Goal: Complete application form

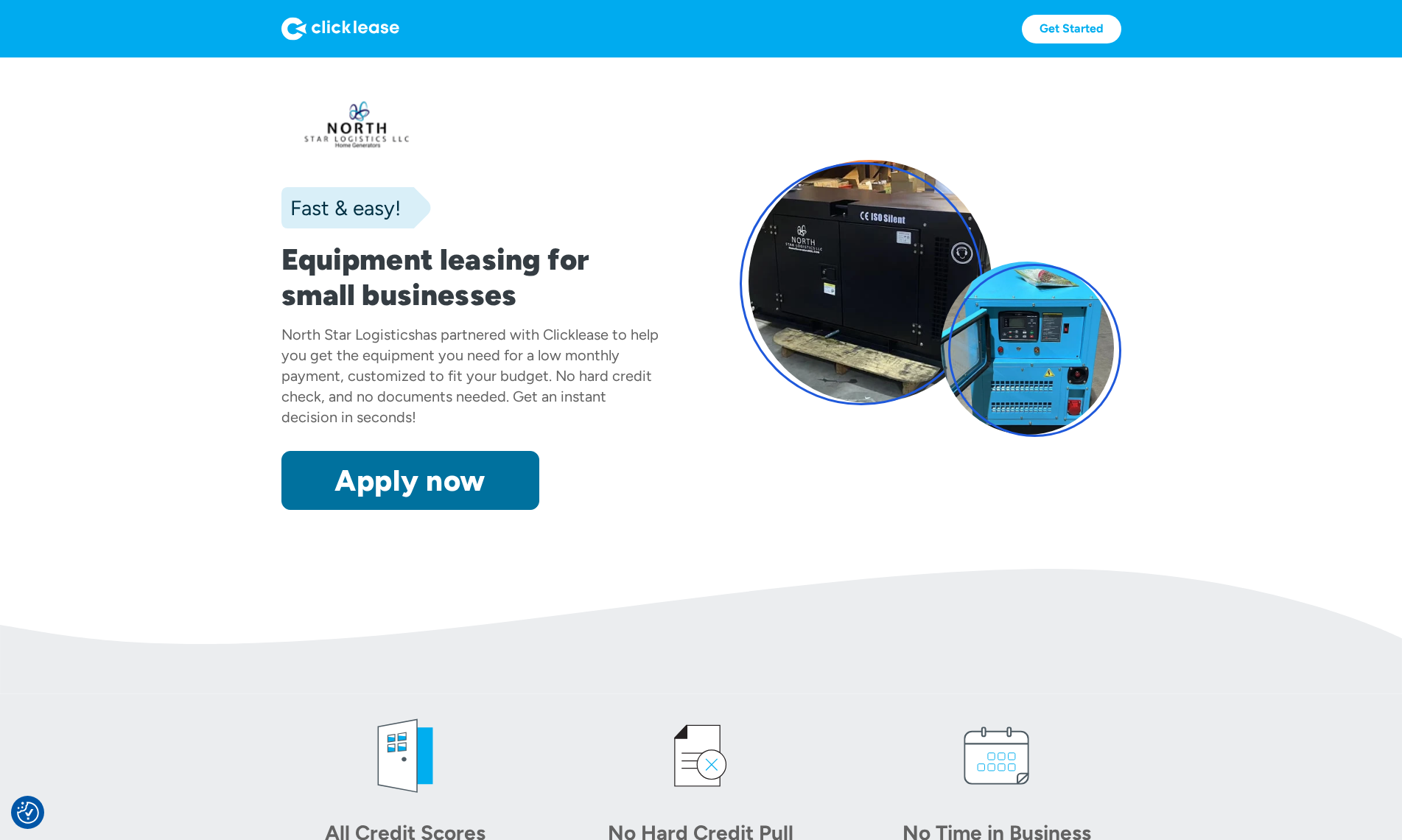
click at [445, 498] on link "Apply now" at bounding box center [410, 480] width 258 height 59
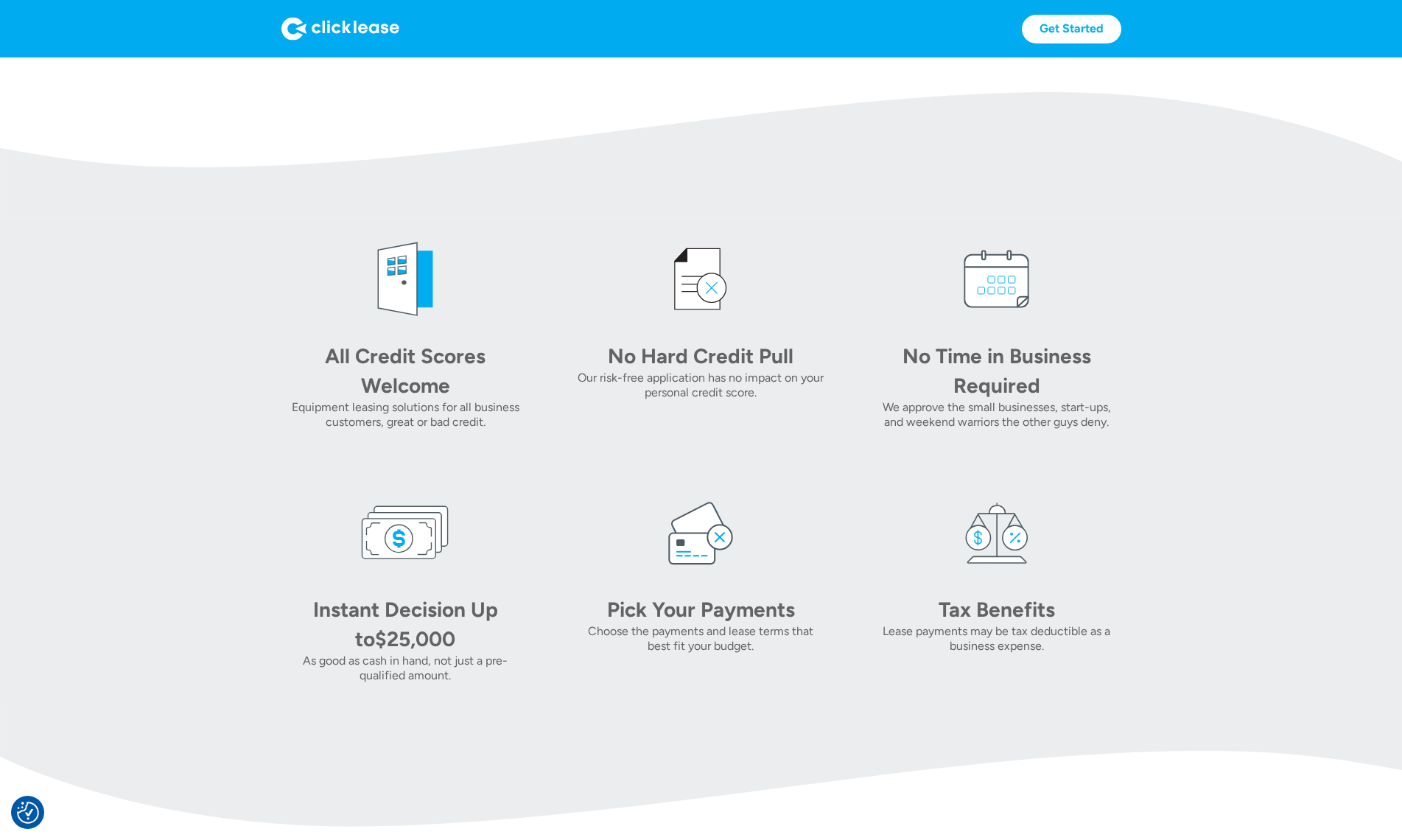
scroll to position [515, 0]
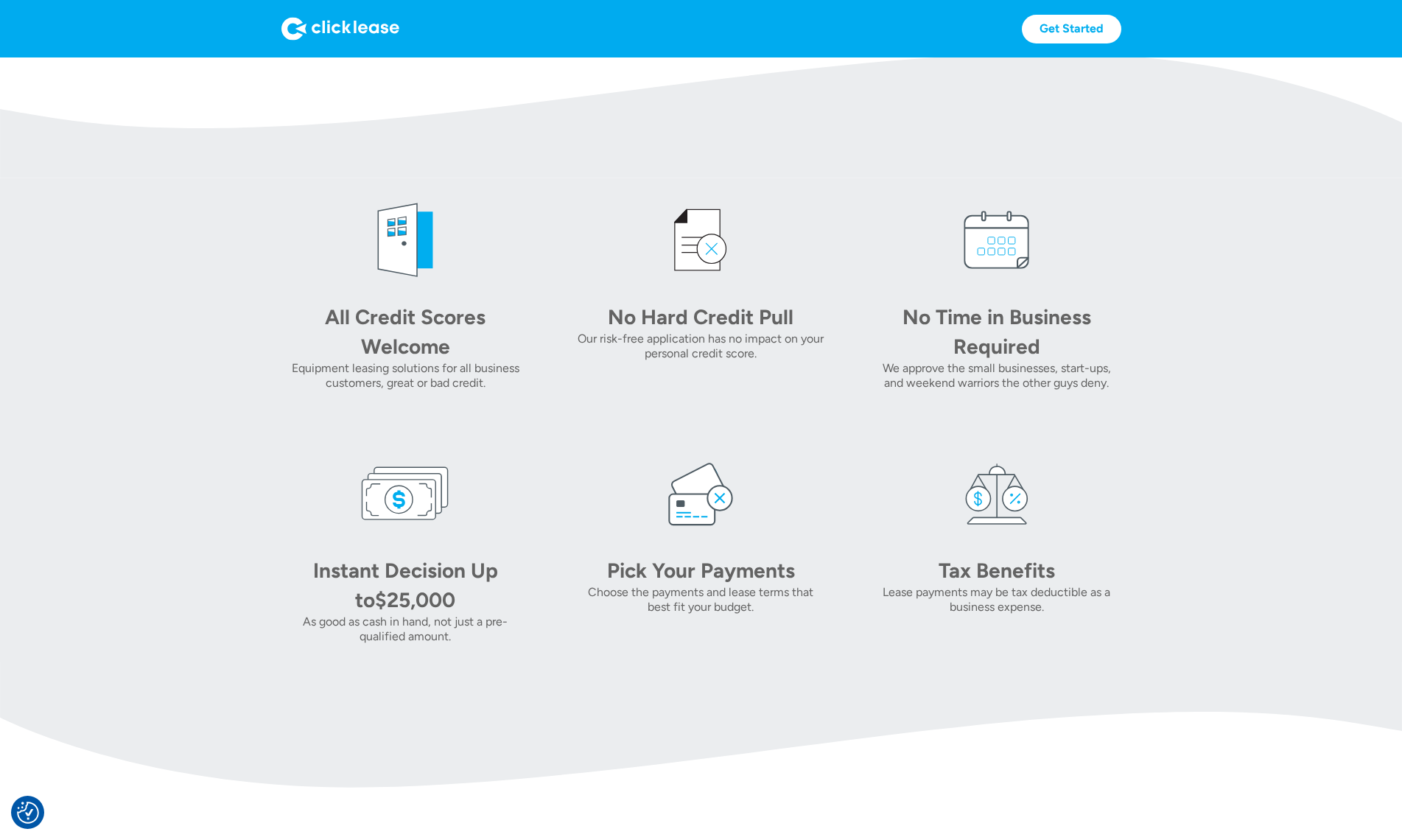
click at [688, 155] on img at bounding box center [701, 116] width 1402 height 126
